Goal: Task Accomplishment & Management: Manage account settings

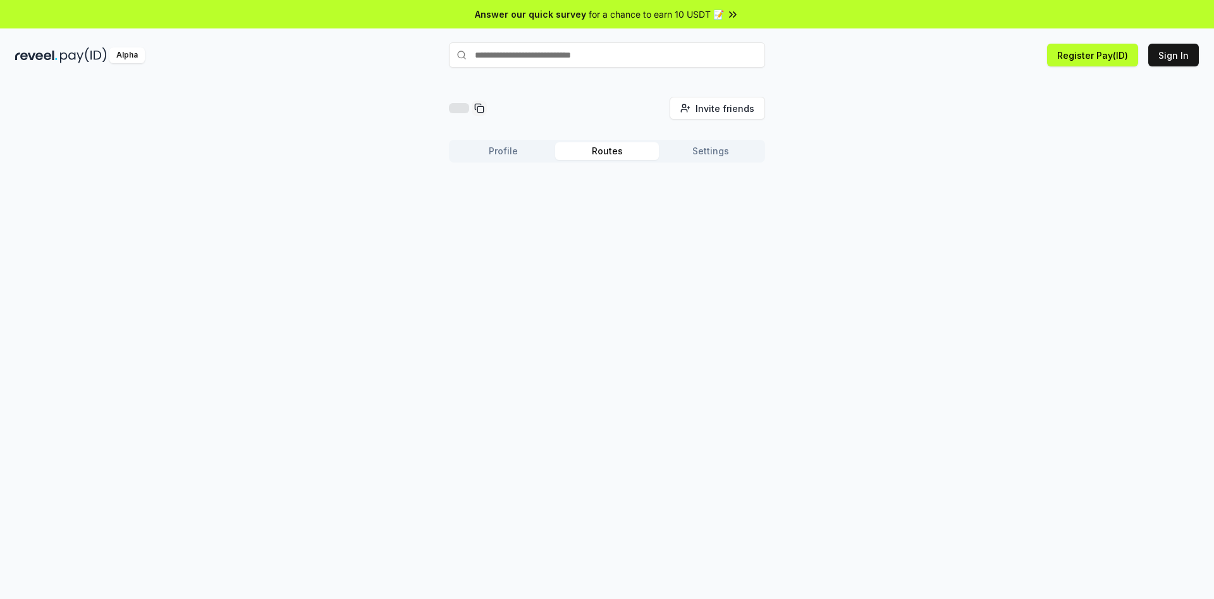
click at [596, 150] on button "Routes" at bounding box center [607, 151] width 104 height 18
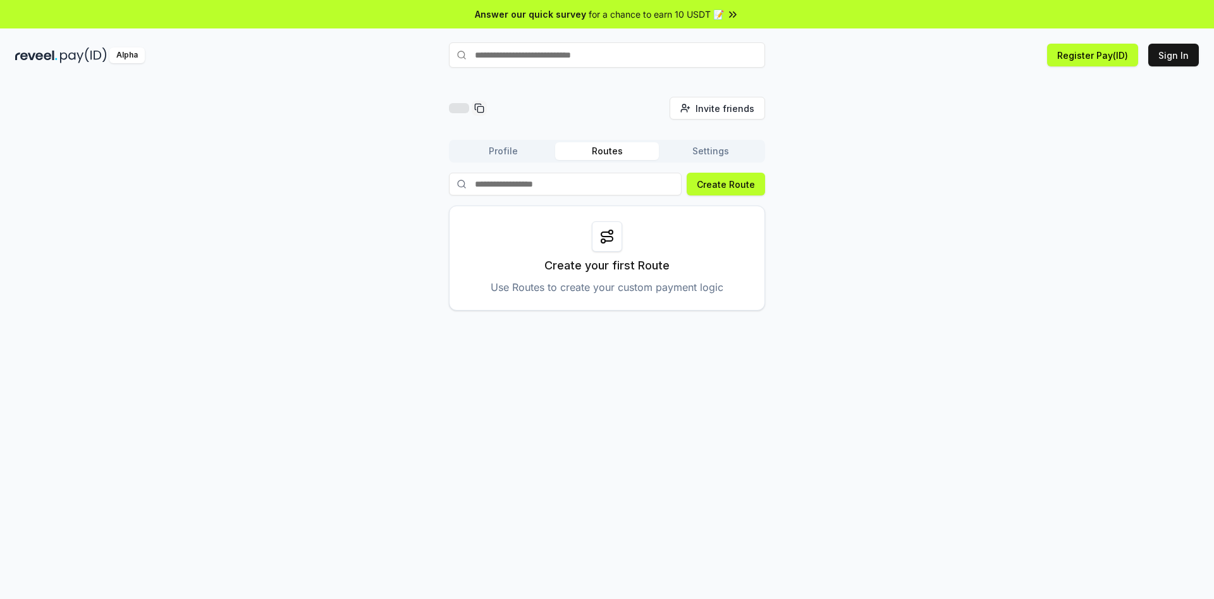
click at [722, 155] on button "Settings" at bounding box center [711, 151] width 104 height 18
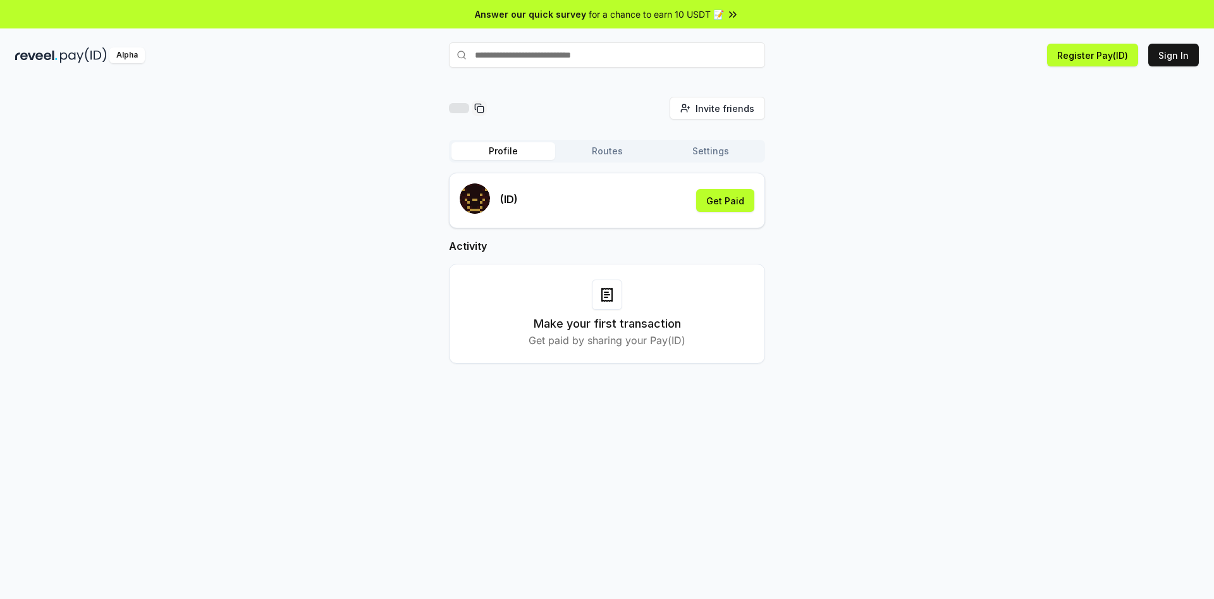
click at [508, 150] on button "Profile" at bounding box center [503, 151] width 104 height 18
